Goal: Transaction & Acquisition: Book appointment/travel/reservation

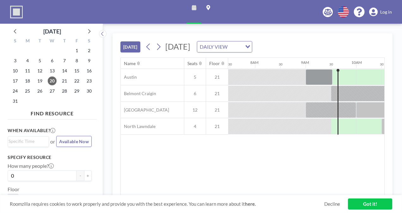
scroll to position [0, 455]
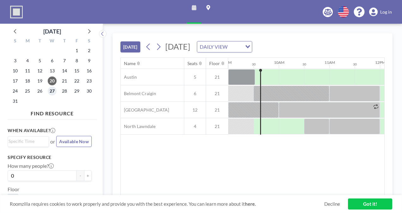
click at [49, 92] on span "27" at bounding box center [52, 91] width 9 height 9
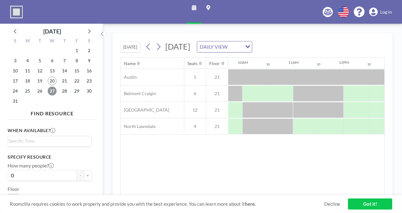
scroll to position [0, 500]
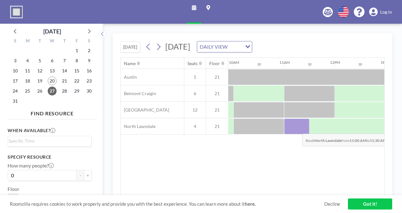
click at [297, 128] on div at bounding box center [296, 126] width 25 height 16
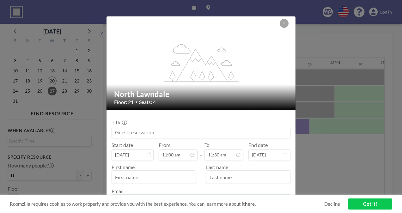
click at [173, 132] on input at bounding box center [201, 132] width 178 height 11
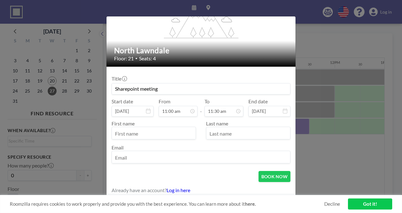
scroll to position [44, 0]
type input "Sharepoint meeting"
click at [176, 133] on input "text" at bounding box center [154, 133] width 84 height 11
type input "Maryam"
type input "[PERSON_NAME]"
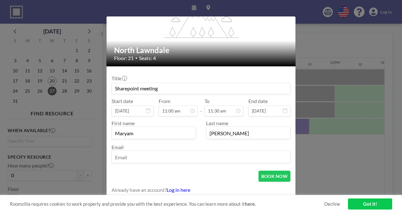
type input "[EMAIL_ADDRESS][DOMAIN_NAME]"
click at [272, 177] on button "BOOK NOW" at bounding box center [274, 176] width 32 height 11
